Goal: Information Seeking & Learning: Learn about a topic

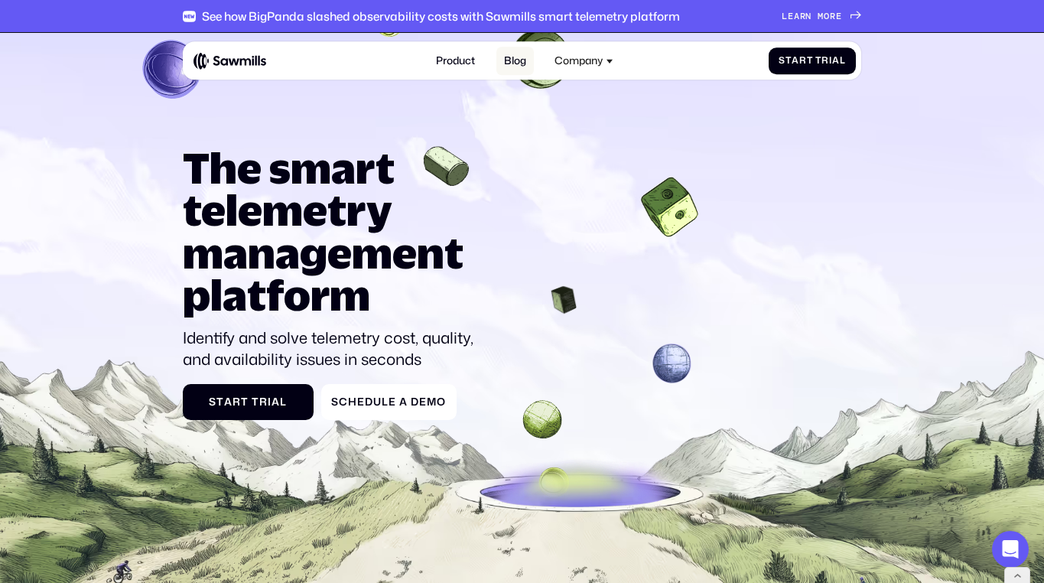
click at [518, 58] on link "Blog" at bounding box center [514, 61] width 37 height 28
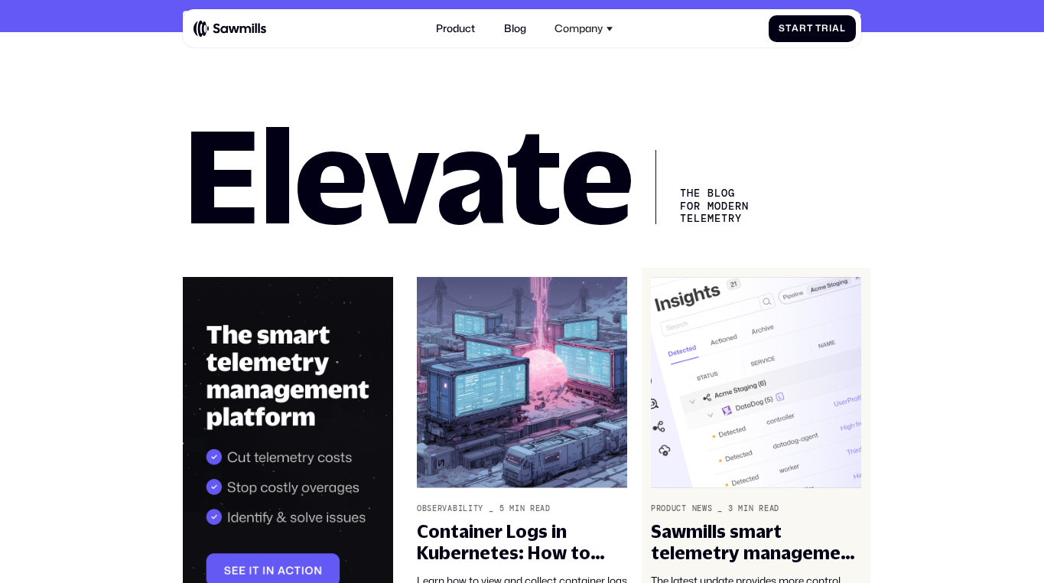
scroll to position [170, 0]
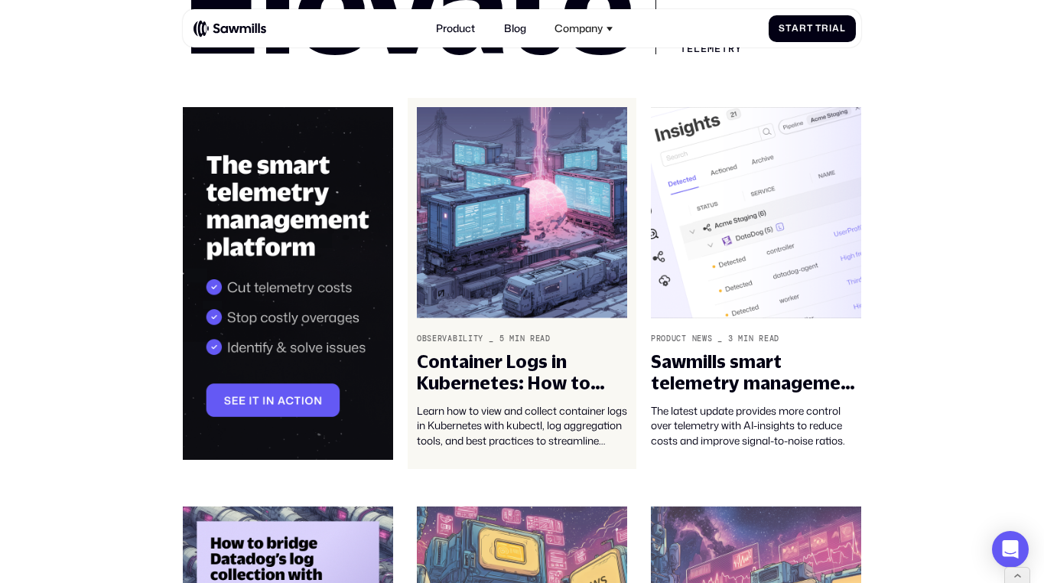
click at [516, 222] on img at bounding box center [522, 212] width 210 height 211
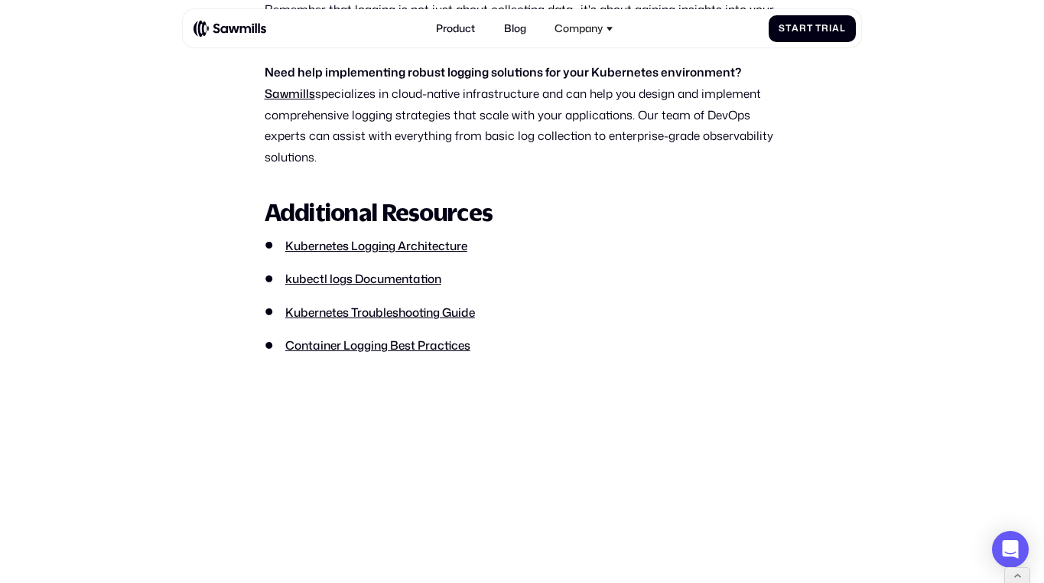
scroll to position [8559, 0]
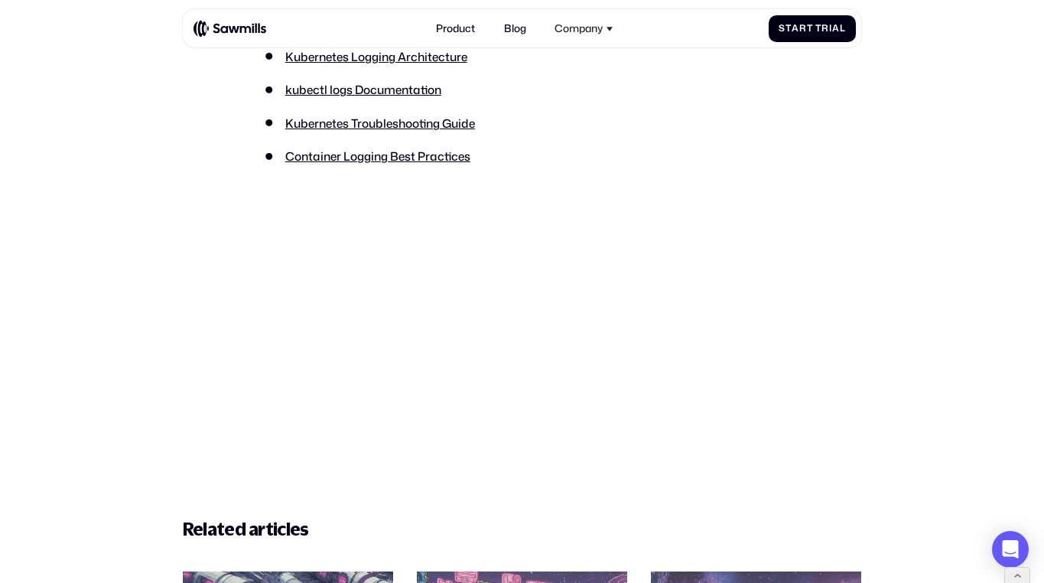
scroll to position [8749, 0]
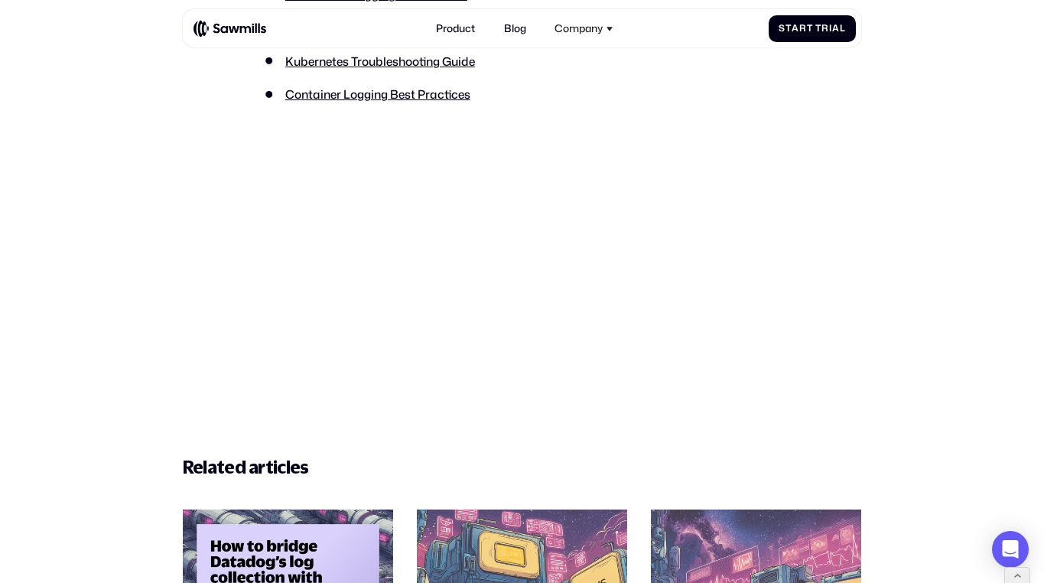
scroll to position [8800, 0]
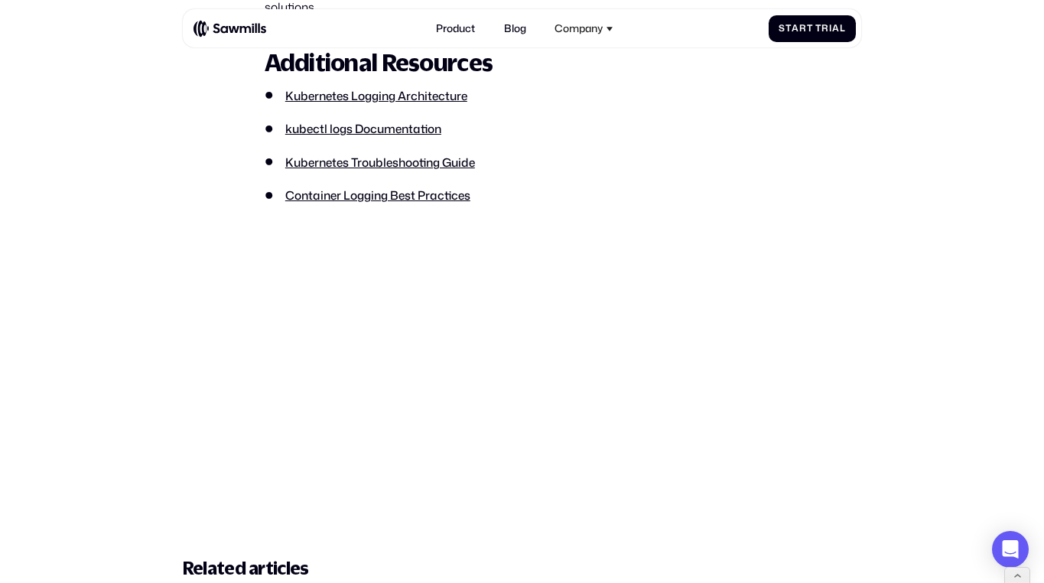
scroll to position [8815, 0]
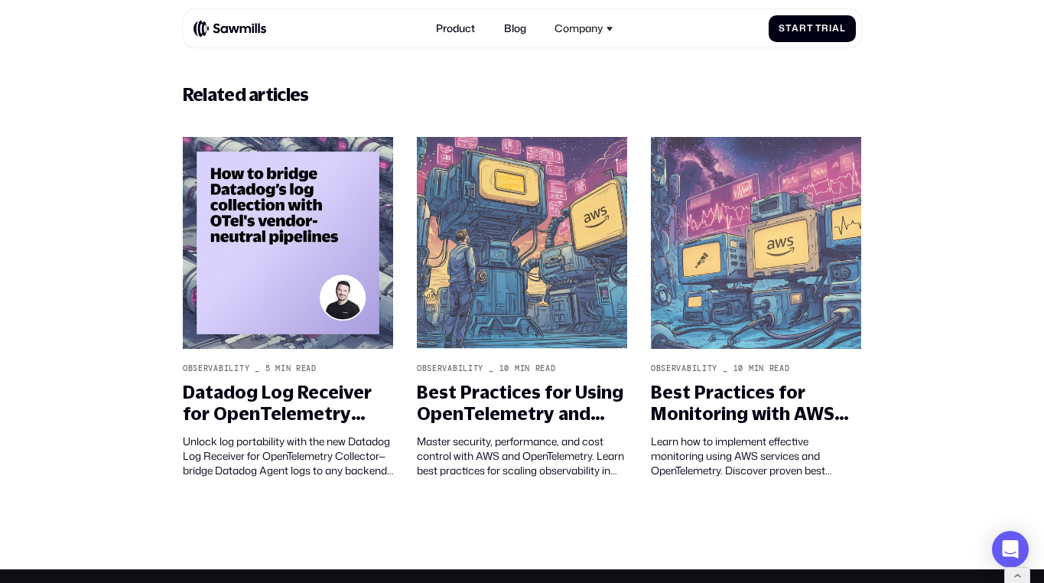
scroll to position [8916, 0]
